Goal: Navigation & Orientation: Find specific page/section

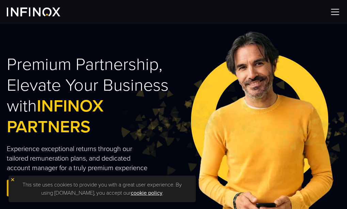
click at [45, 12] on img at bounding box center [34, 11] width 54 height 9
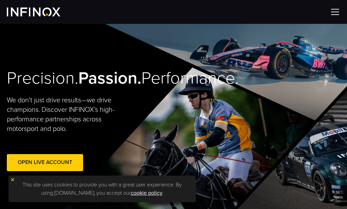
click at [12, 181] on img at bounding box center [12, 179] width 5 height 5
